Goal: Task Accomplishment & Management: Use online tool/utility

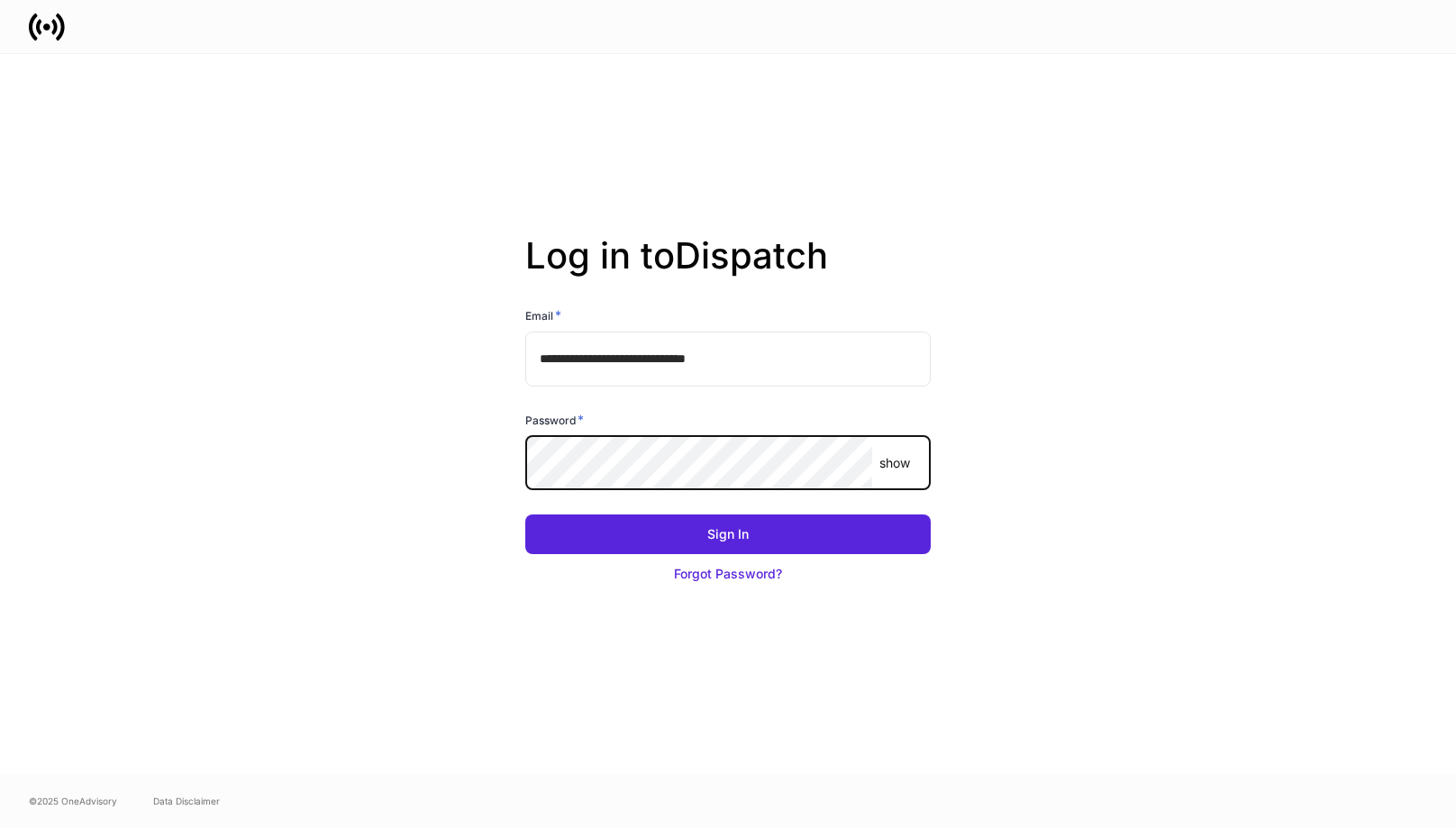
click at [525, 515] on button "Sign In" at bounding box center [728, 535] width 406 height 40
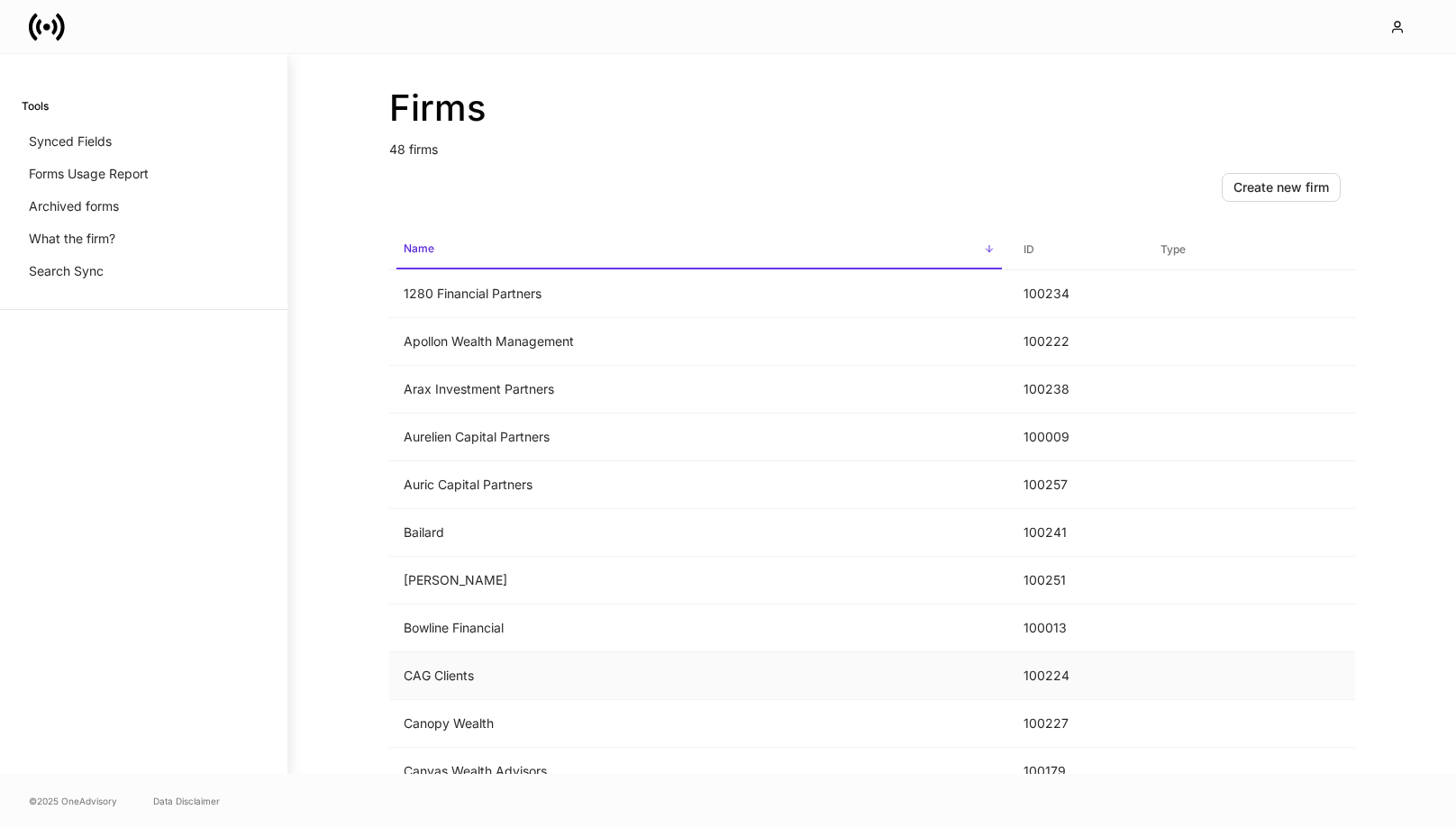
click at [451, 690] on td "CAG Clients" at bounding box center [699, 677] width 620 height 48
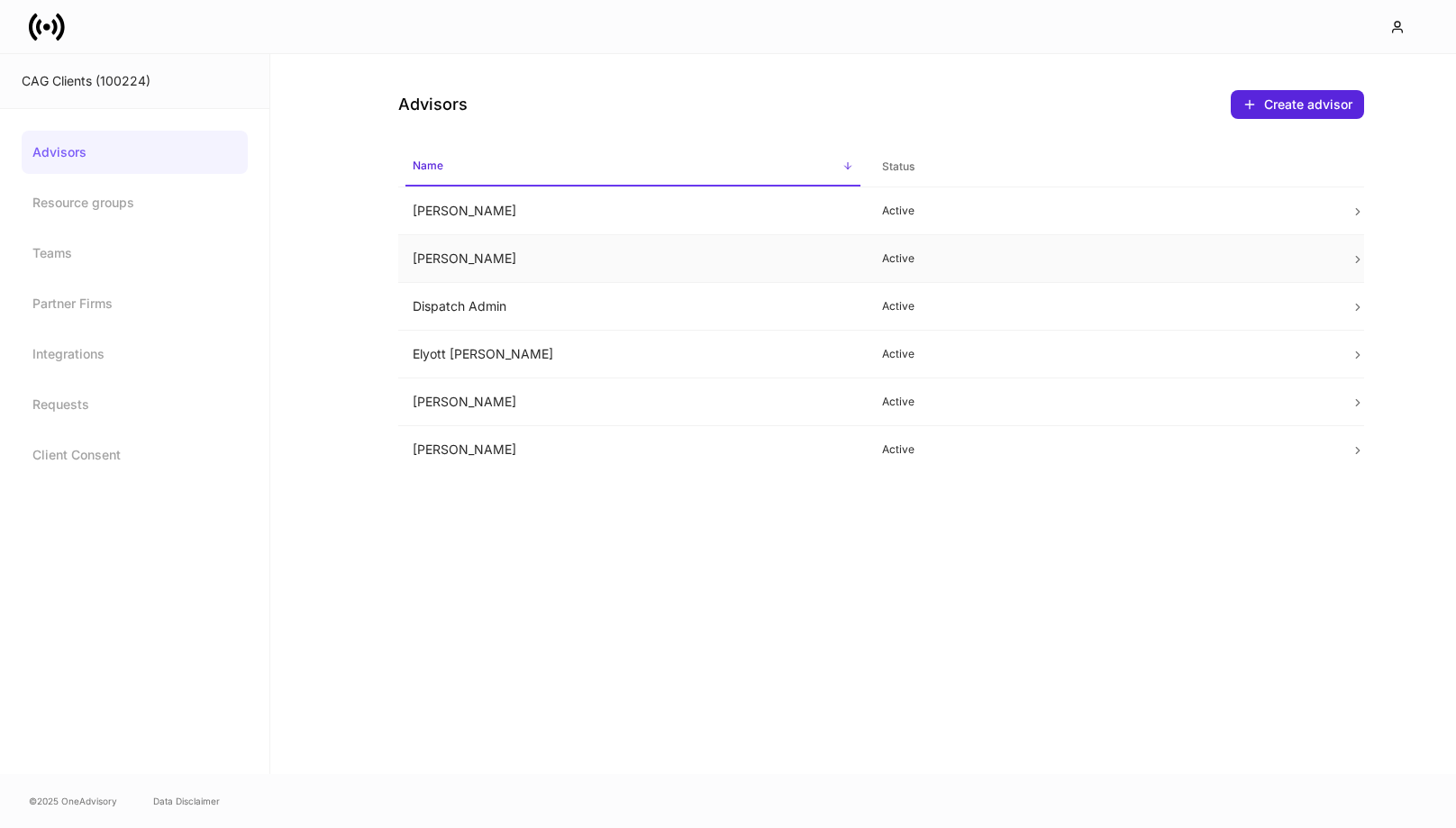
click at [663, 254] on td "Daniel Medina" at bounding box center [633, 259] width 470 height 48
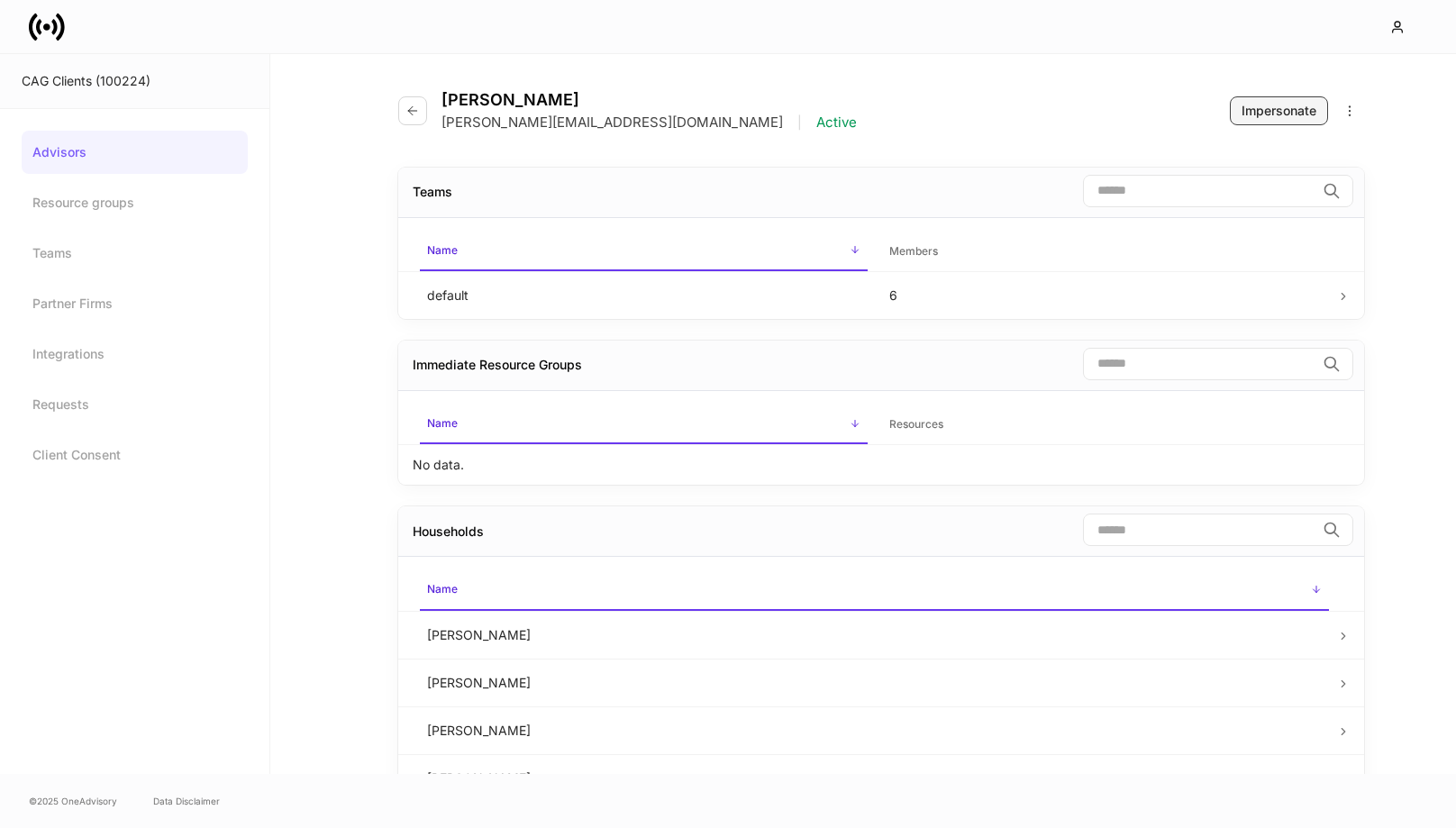
click at [1300, 111] on div "Impersonate" at bounding box center [1279, 111] width 75 height 18
